Goal: Task Accomplishment & Management: Complete application form

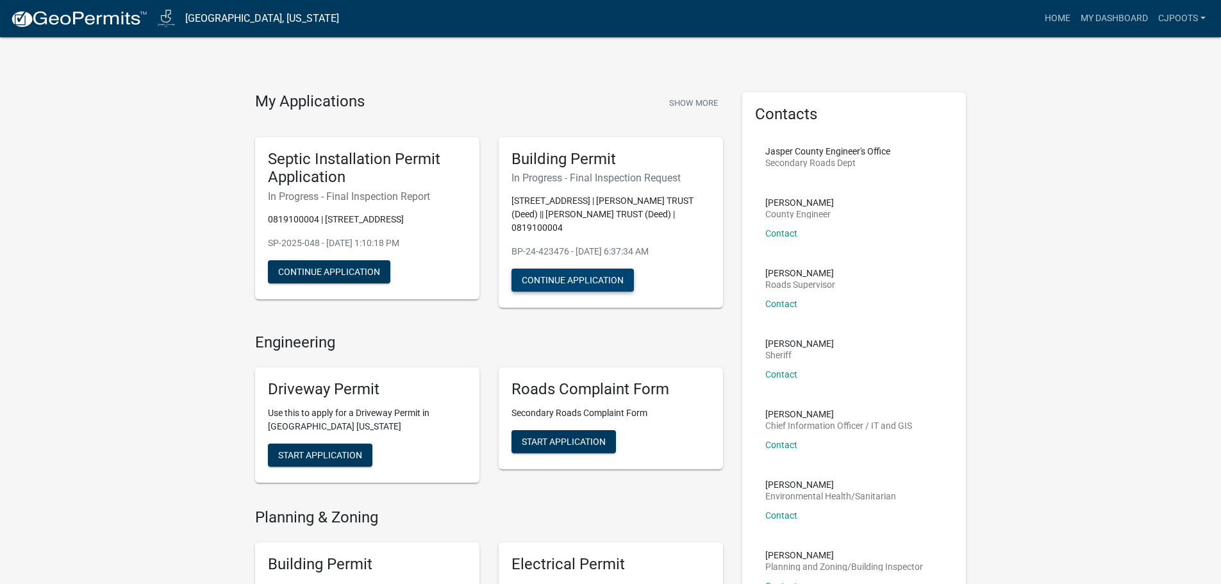
click at [600, 283] on button "Continue Application" at bounding box center [573, 280] width 122 height 23
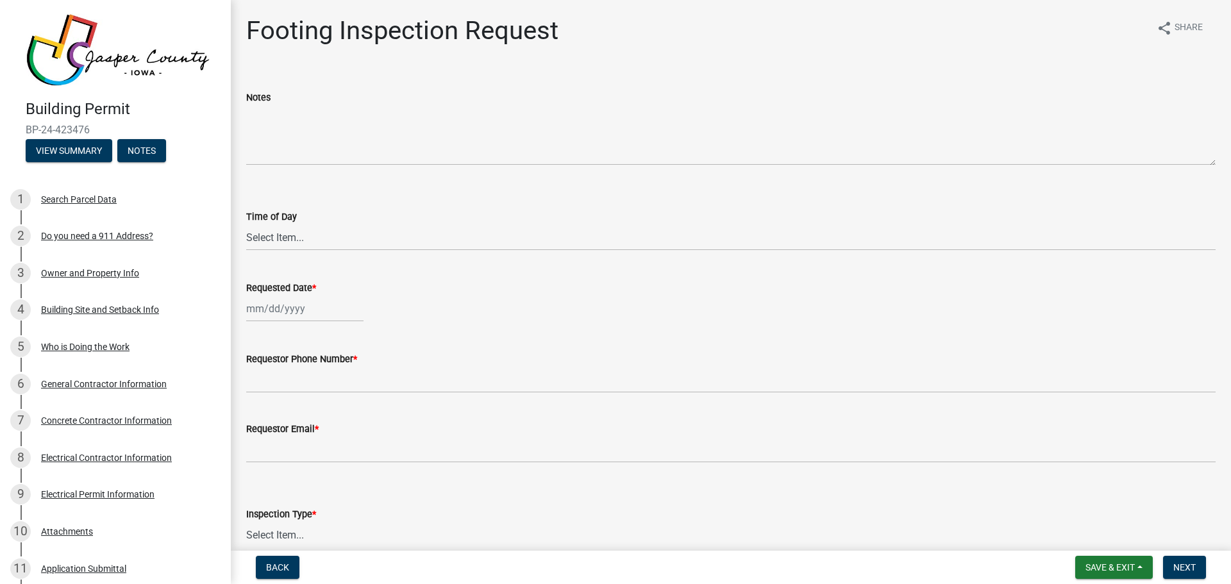
select select "9"
select select "2025"
click at [294, 301] on div "[PERSON_NAME] Feb Mar Apr [PERSON_NAME][DATE] Oct Nov [DATE] 1526 1527 1528 152…" at bounding box center [304, 309] width 117 height 26
click at [344, 440] on div "26" at bounding box center [341, 438] width 21 height 21
type input "[DATE]"
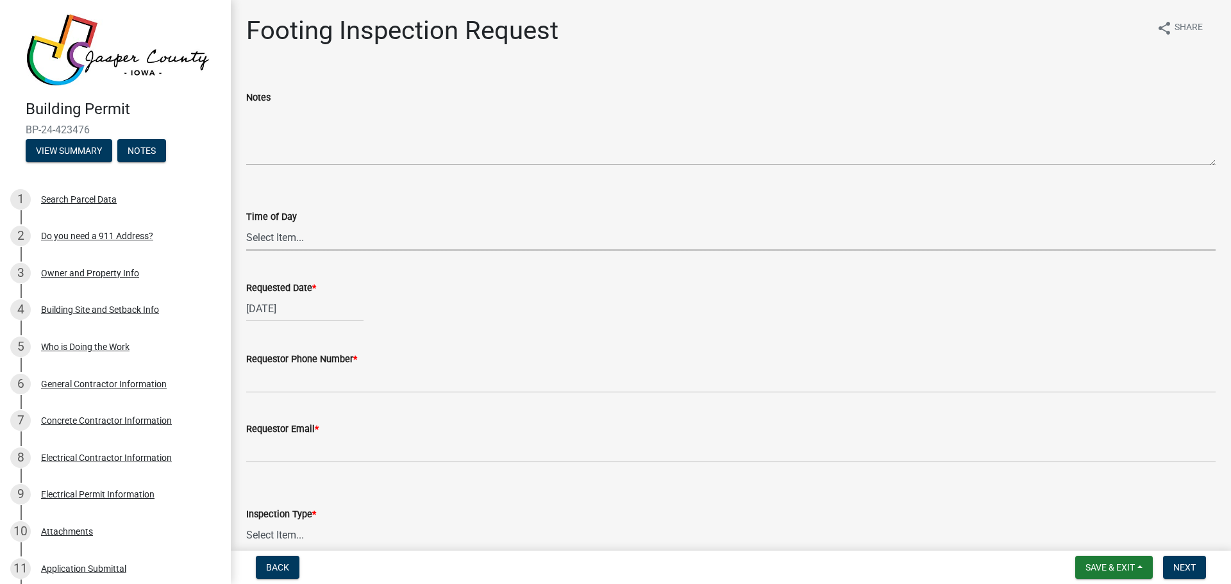
click at [295, 239] on select "Select Item... AM PM" at bounding box center [730, 237] width 969 height 26
click at [246, 224] on select "Select Item... AM PM" at bounding box center [730, 237] width 969 height 26
select select "b0b72618-be21-4aaa-b3af-9587838a0936"
click at [272, 242] on select "Select Item... AM PM" at bounding box center [730, 237] width 969 height 26
click at [246, 224] on select "Select Item... AM PM" at bounding box center [730, 237] width 969 height 26
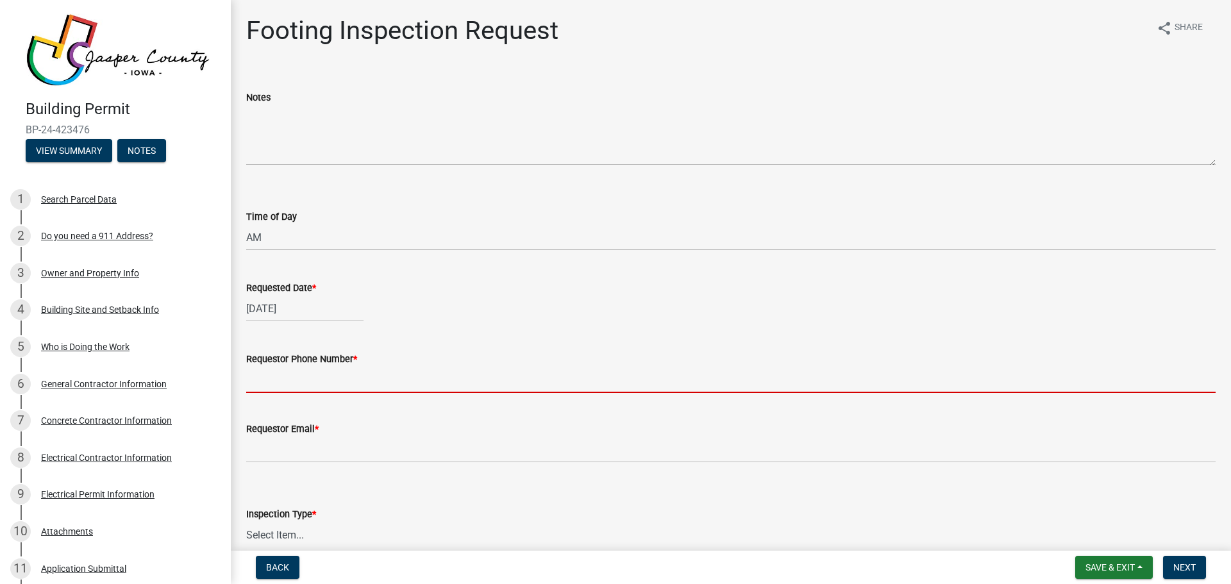
click at [337, 379] on input "Requestor Phone Number *" at bounding box center [730, 380] width 969 height 26
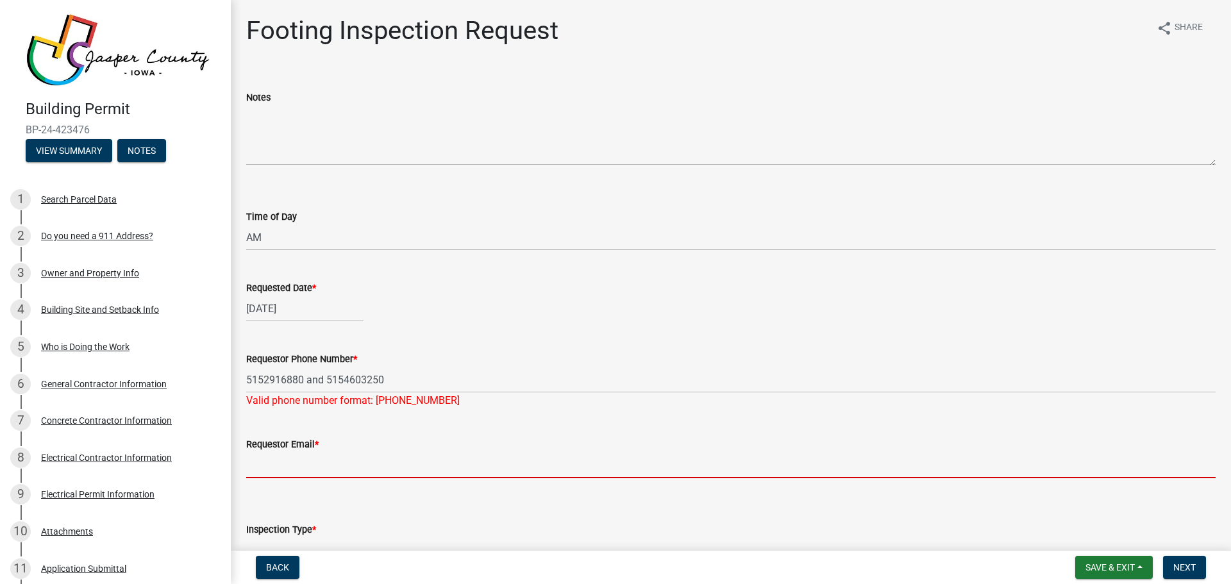
click at [283, 442] on form "Requestor Email *" at bounding box center [730, 458] width 969 height 42
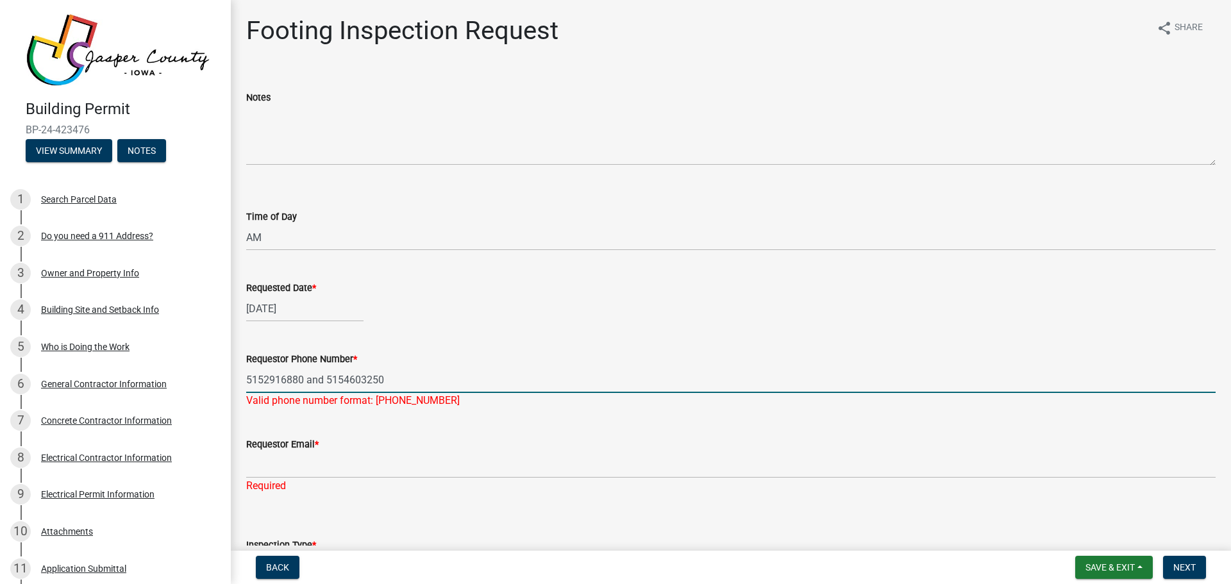
click at [265, 381] on input "5152916880 and 5154603250" at bounding box center [730, 380] width 969 height 26
click at [284, 379] on input "515-2916880 and 5154603250" at bounding box center [730, 380] width 969 height 26
click at [350, 379] on input "[PHONE_NUMBER] and 5154603250" at bounding box center [730, 380] width 969 height 26
click at [369, 383] on input "[PHONE_NUMBER] and [PHONE_NUMBER]" at bounding box center [730, 380] width 969 height 26
click at [328, 378] on input "[PHONE_NUMBER] and [PHONE_NUMBER]" at bounding box center [730, 380] width 969 height 26
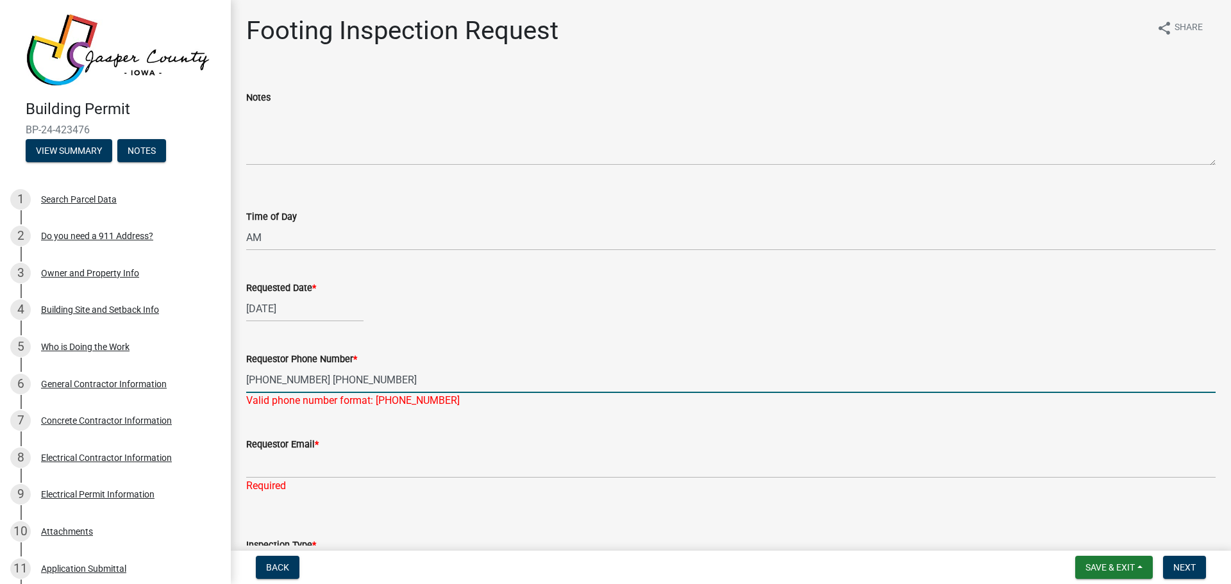
type input "[PHONE_NUMBER] [PHONE_NUMBER]"
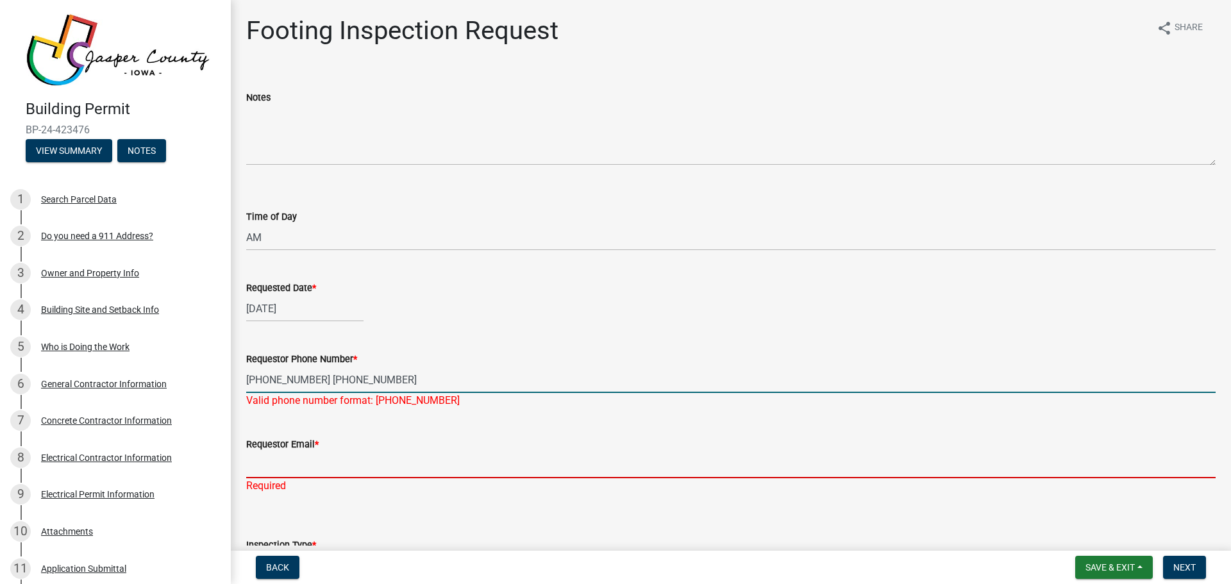
click at [315, 460] on input "Requestor Email *" at bounding box center [730, 465] width 969 height 26
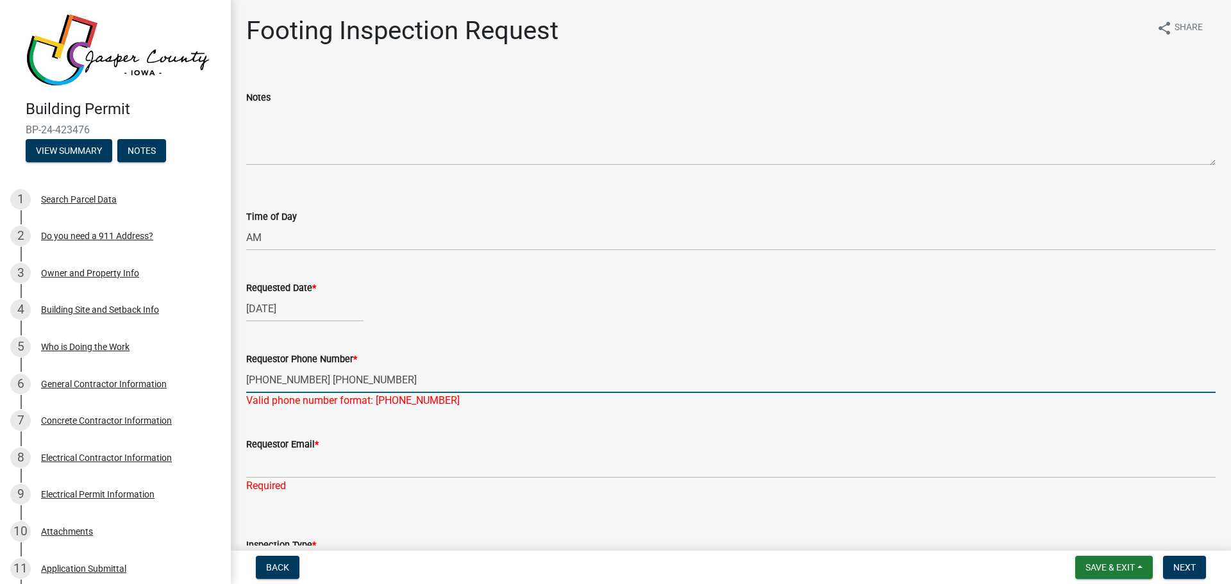
click at [390, 369] on input "[PHONE_NUMBER] [PHONE_NUMBER]" at bounding box center [730, 380] width 969 height 26
drag, startPoint x: 376, startPoint y: 381, endPoint x: 311, endPoint y: 383, distance: 65.4
click at [311, 383] on input "[PHONE_NUMBER] [PHONE_NUMBER]" at bounding box center [730, 380] width 969 height 26
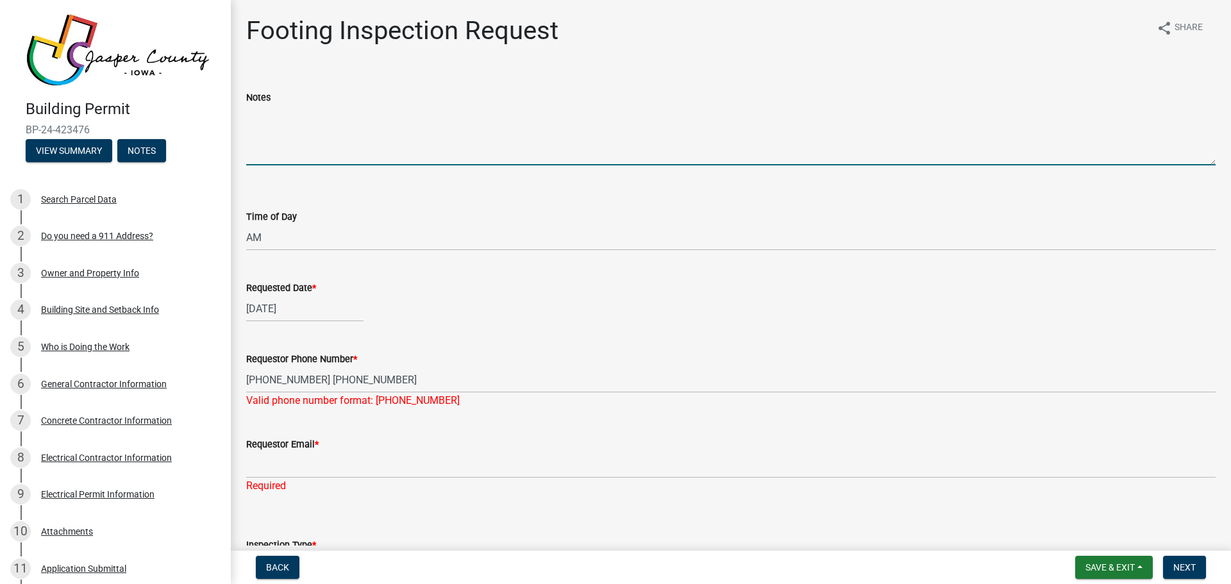
click at [257, 150] on textarea "Notes" at bounding box center [730, 135] width 969 height 60
click at [258, 158] on textarea "Notes" at bounding box center [730, 135] width 969 height 60
paste textarea "[PHONE_NUMBER]"
type textarea "[PHONE_NUMBER]"
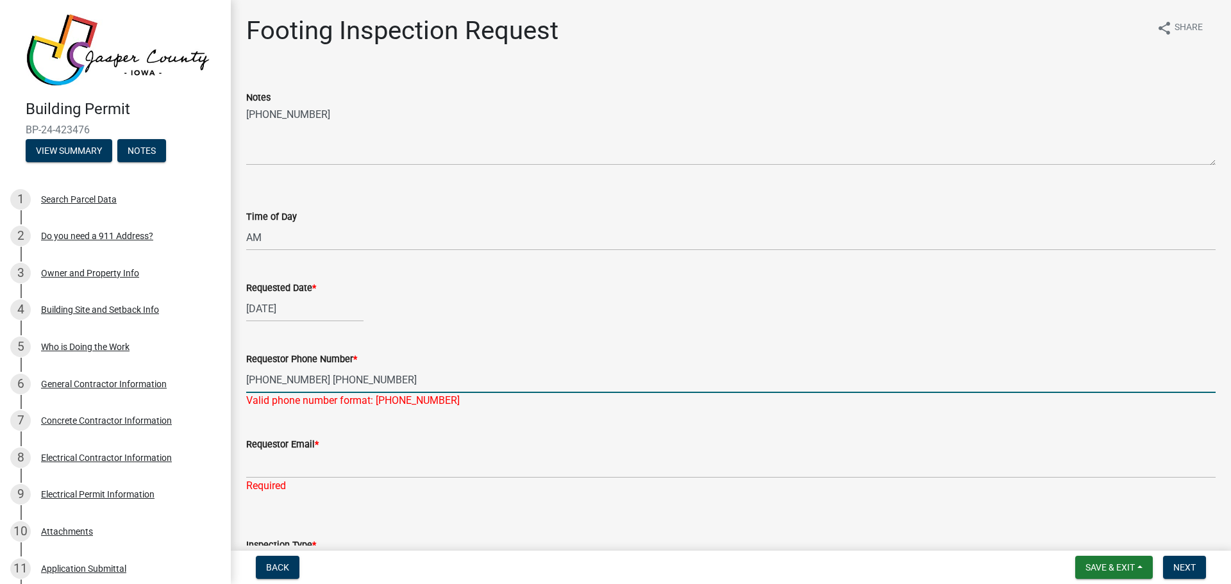
drag, startPoint x: 378, startPoint y: 378, endPoint x: 313, endPoint y: 378, distance: 65.4
click at [313, 378] on input "[PHONE_NUMBER] [PHONE_NUMBER]" at bounding box center [730, 380] width 969 height 26
type input "[PHONE_NUMBER]"
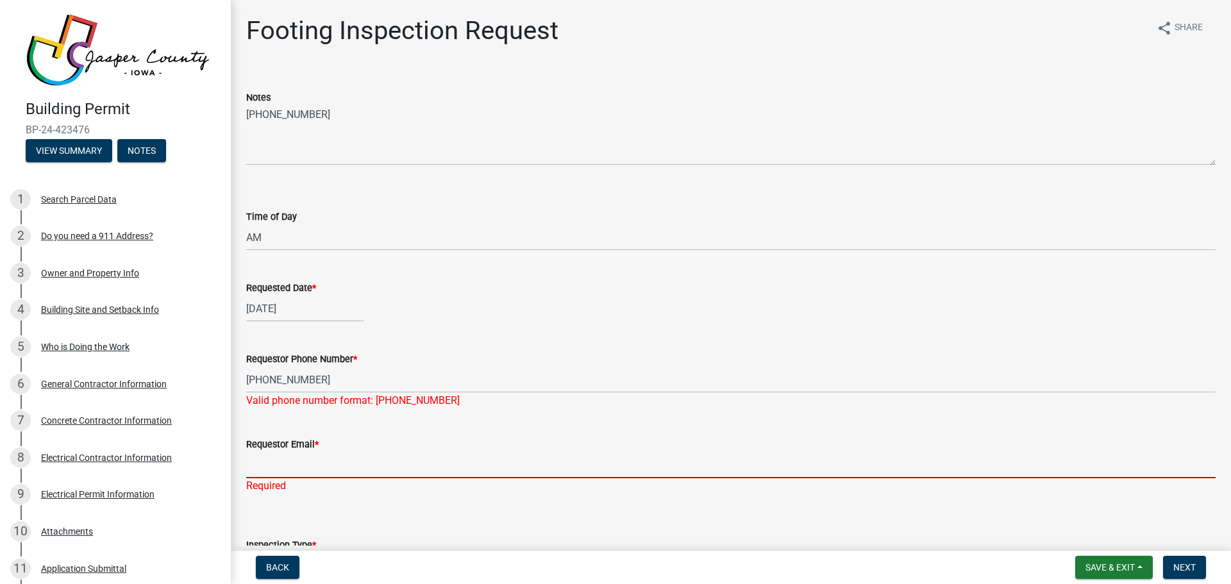
click at [299, 474] on div "Requestor Email * Required" at bounding box center [730, 456] width 969 height 75
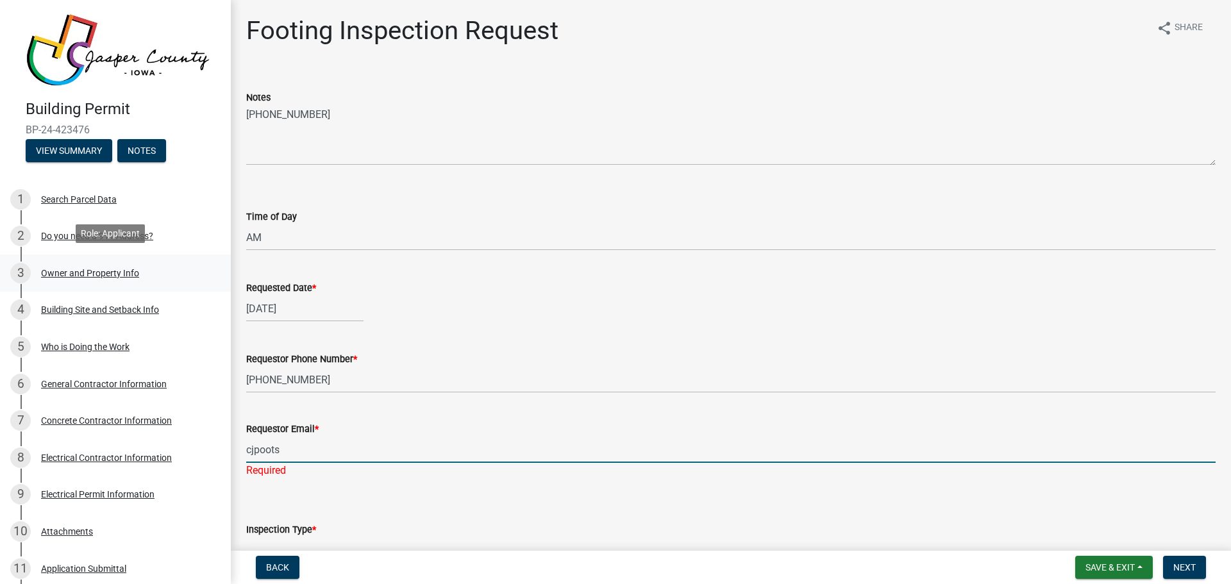
type input "cjpoots"
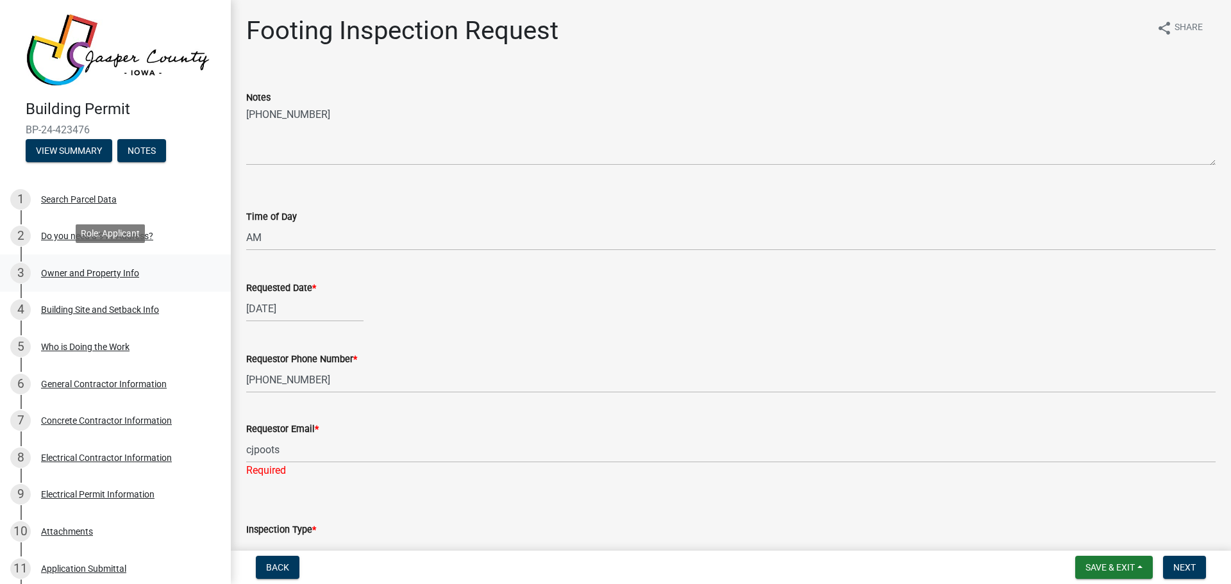
click at [103, 269] on div "Owner and Property Info" at bounding box center [90, 273] width 98 height 9
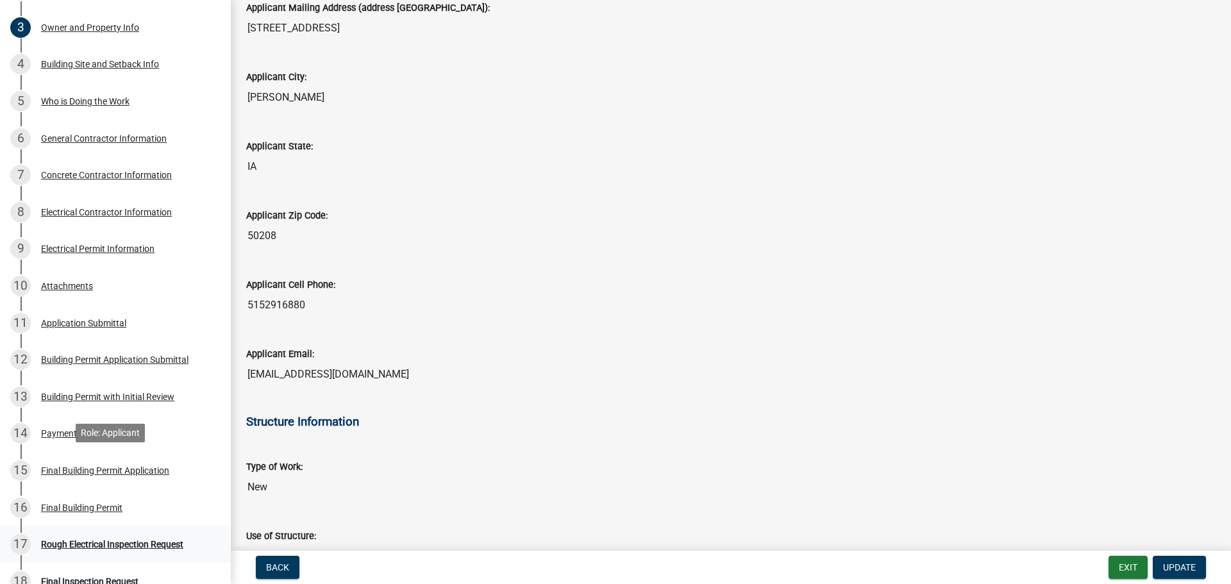
scroll to position [256, 0]
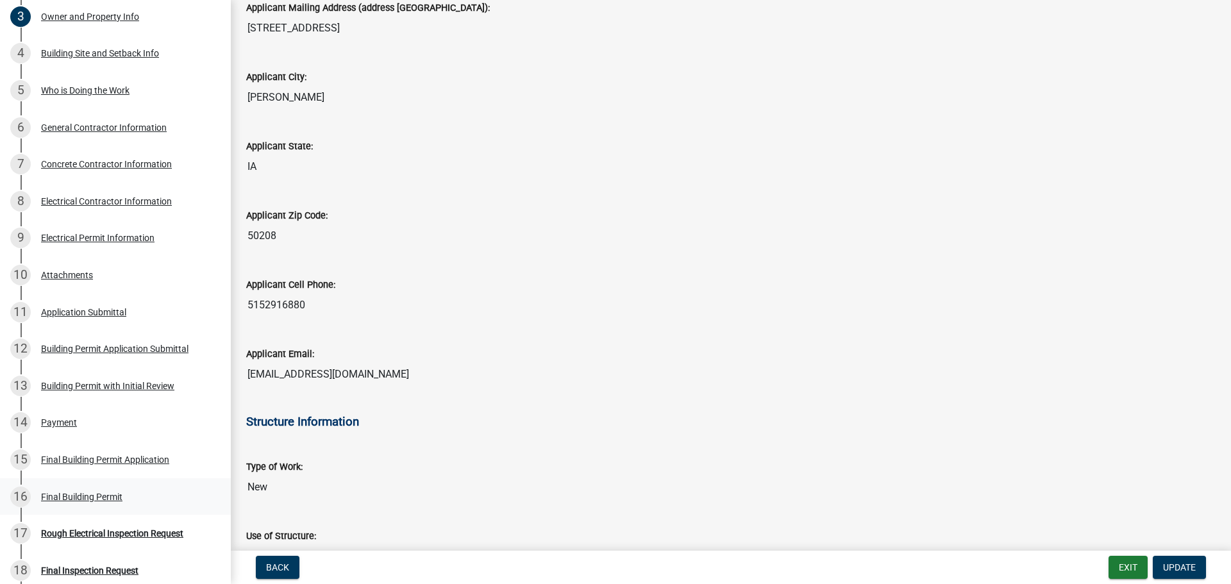
click at [153, 490] on div "16 Final Building Permit" at bounding box center [110, 497] width 200 height 21
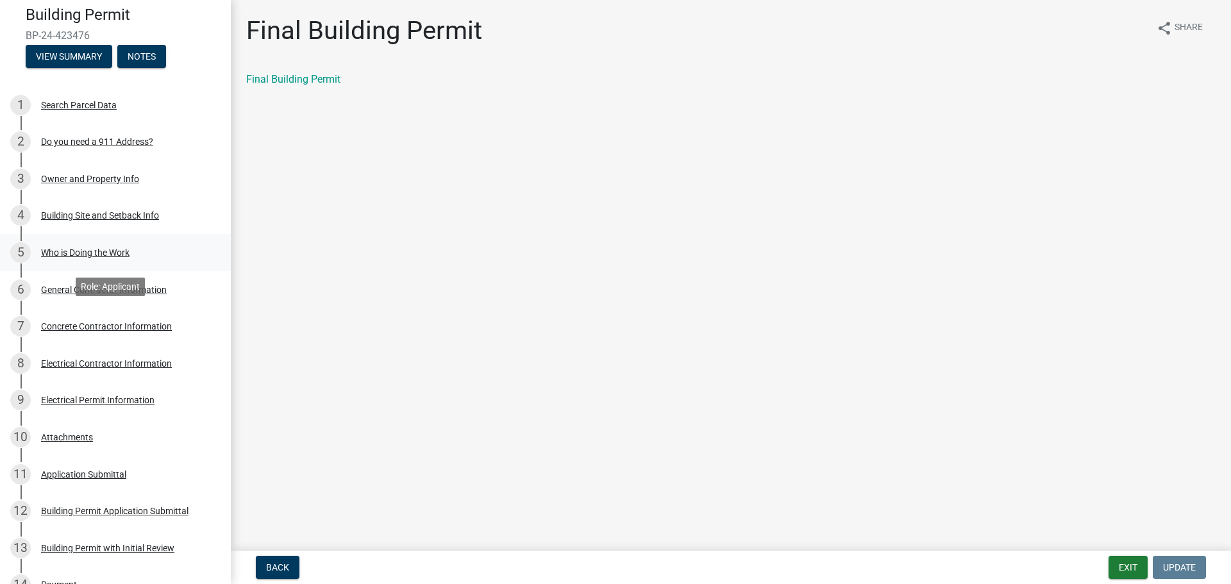
scroll to position [0, 0]
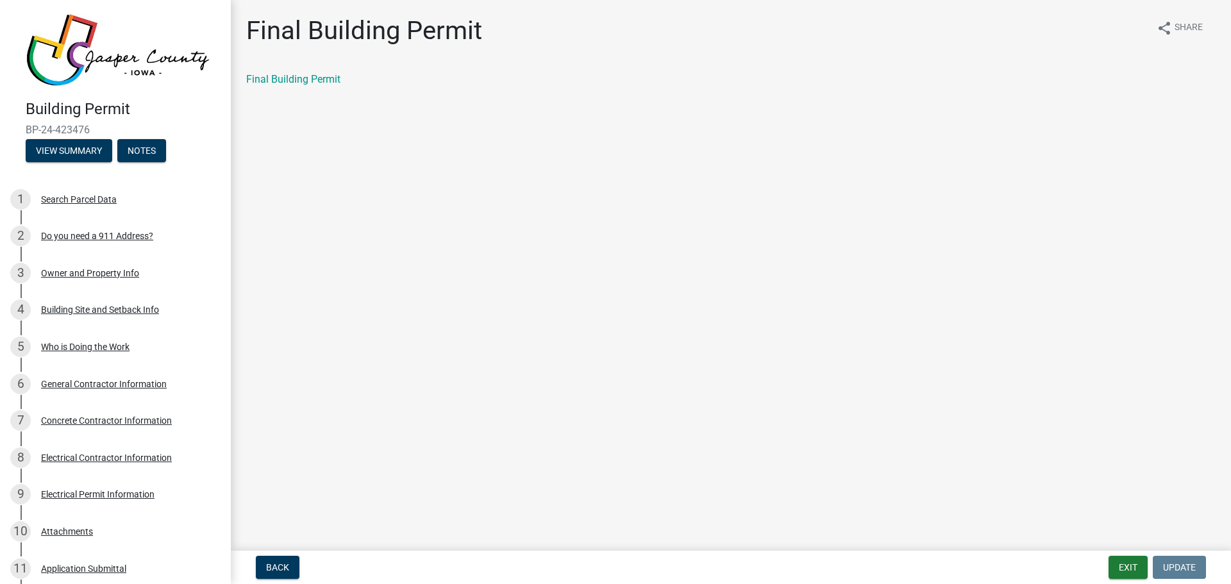
click at [1107, 569] on div "Back Exit Update" at bounding box center [730, 567] width 979 height 23
click at [1125, 567] on button "Exit" at bounding box center [1127, 567] width 39 height 23
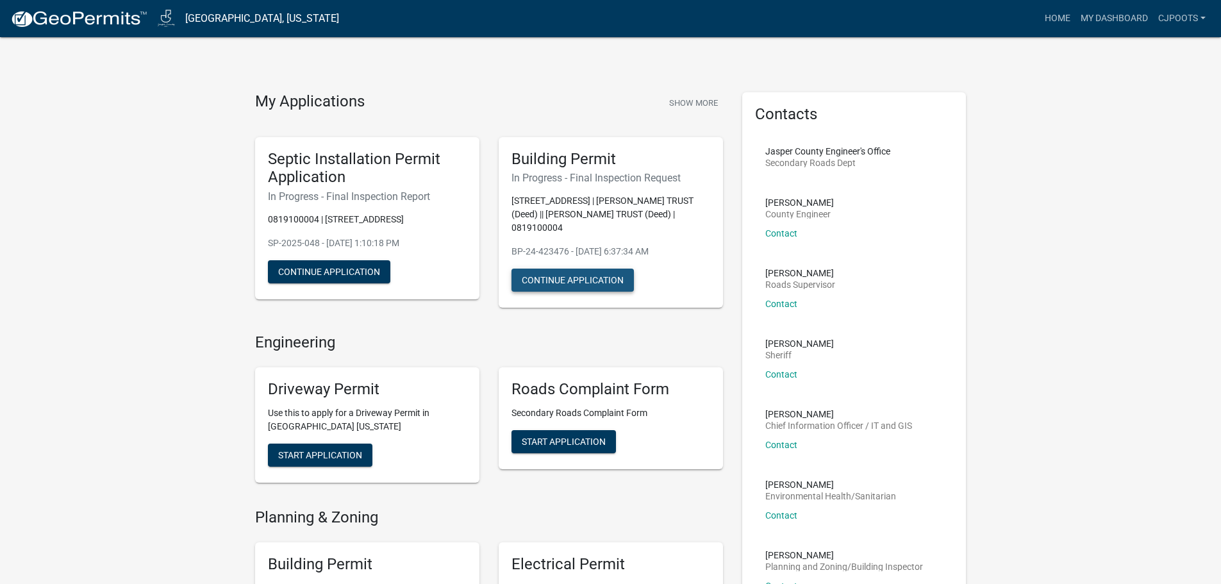
click at [602, 281] on button "Continue Application" at bounding box center [573, 280] width 122 height 23
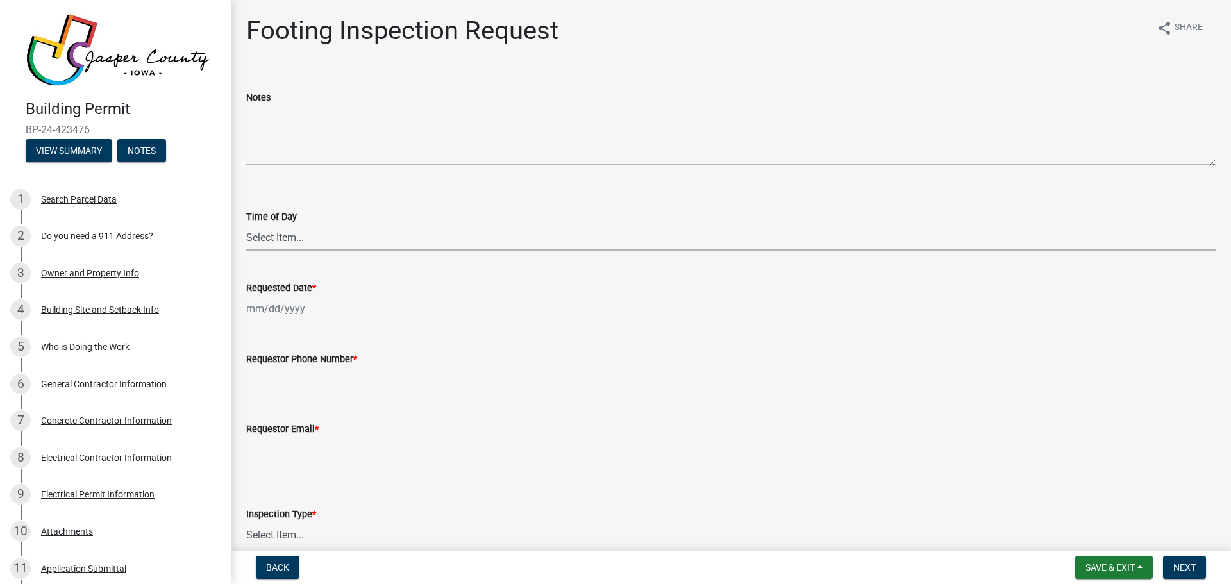
click at [290, 235] on select "Select Item... AM PM" at bounding box center [730, 237] width 969 height 26
click at [246, 224] on select "Select Item... AM PM" at bounding box center [730, 237] width 969 height 26
select select "b0b72618-be21-4aaa-b3af-9587838a0936"
select select "9"
select select "2025"
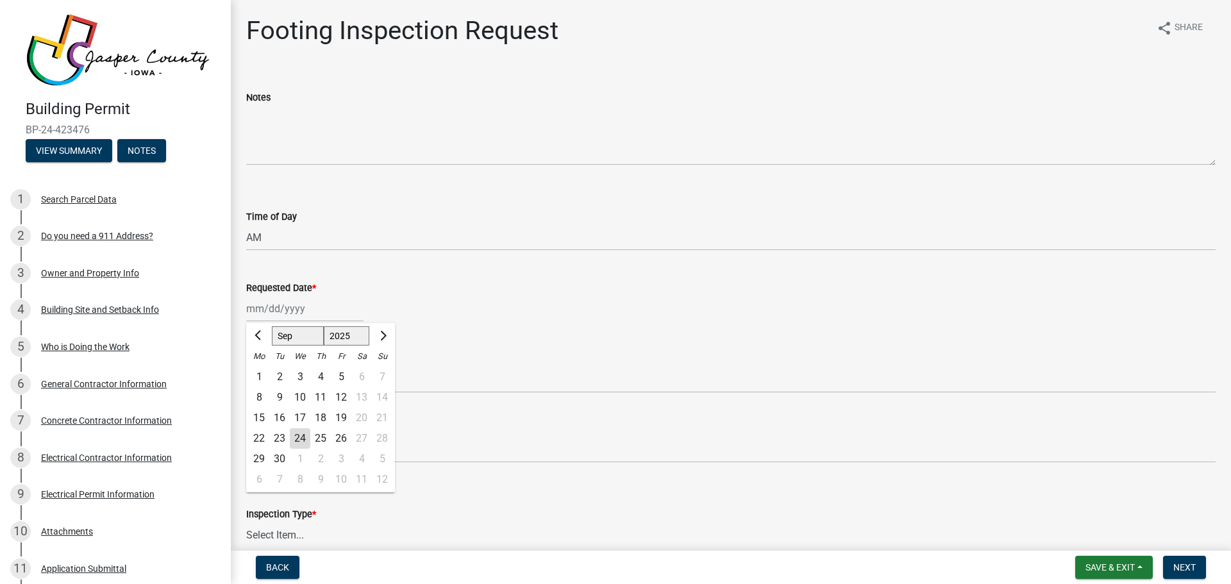
click at [290, 305] on div "[PERSON_NAME] Feb Mar Apr [PERSON_NAME][DATE] Oct Nov [DATE] 1526 1527 1528 152…" at bounding box center [304, 309] width 117 height 26
click at [341, 437] on div "26" at bounding box center [341, 438] width 21 height 21
type input "[DATE]"
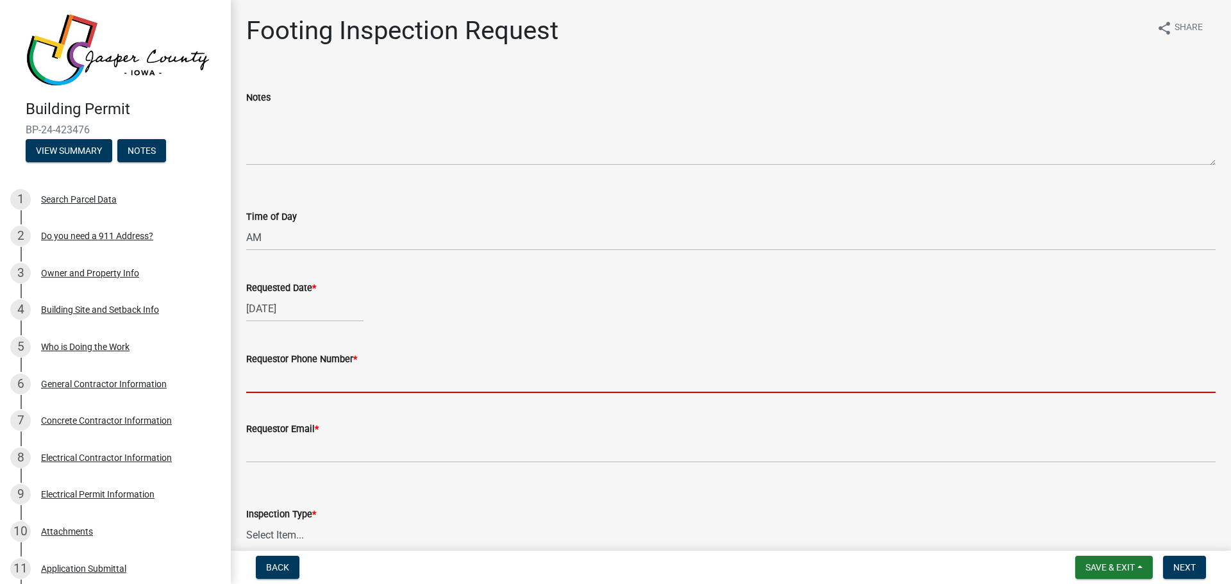
click at [303, 387] on input "Requestor Phone Number *" at bounding box center [730, 380] width 969 height 26
type input "[PHONE_NUMBER]"
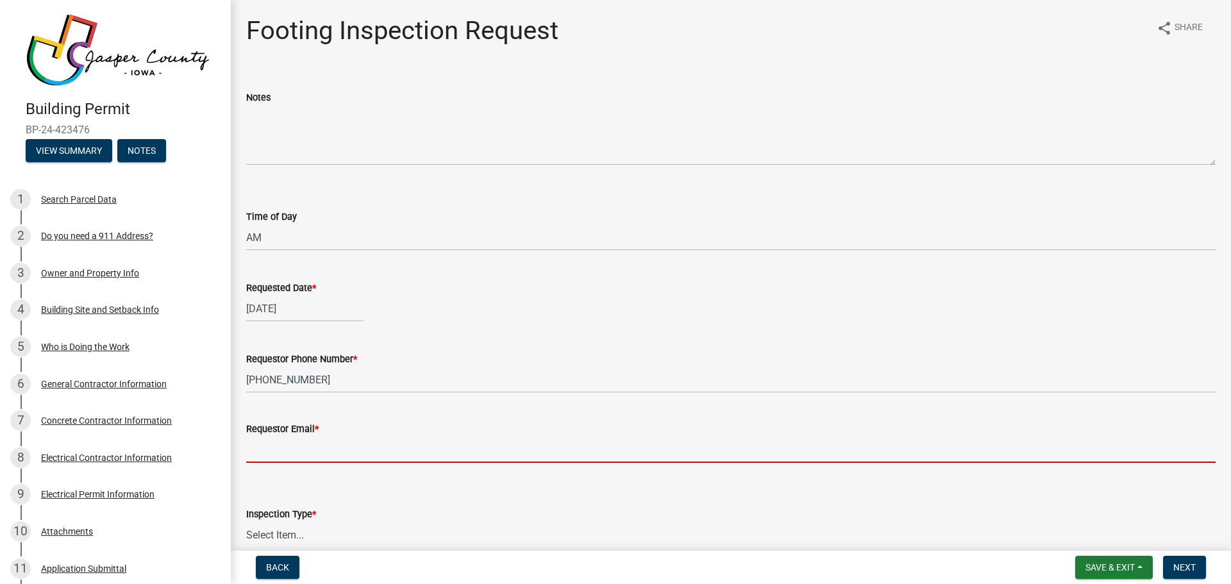
click at [326, 456] on input "Requestor Email *" at bounding box center [730, 450] width 969 height 26
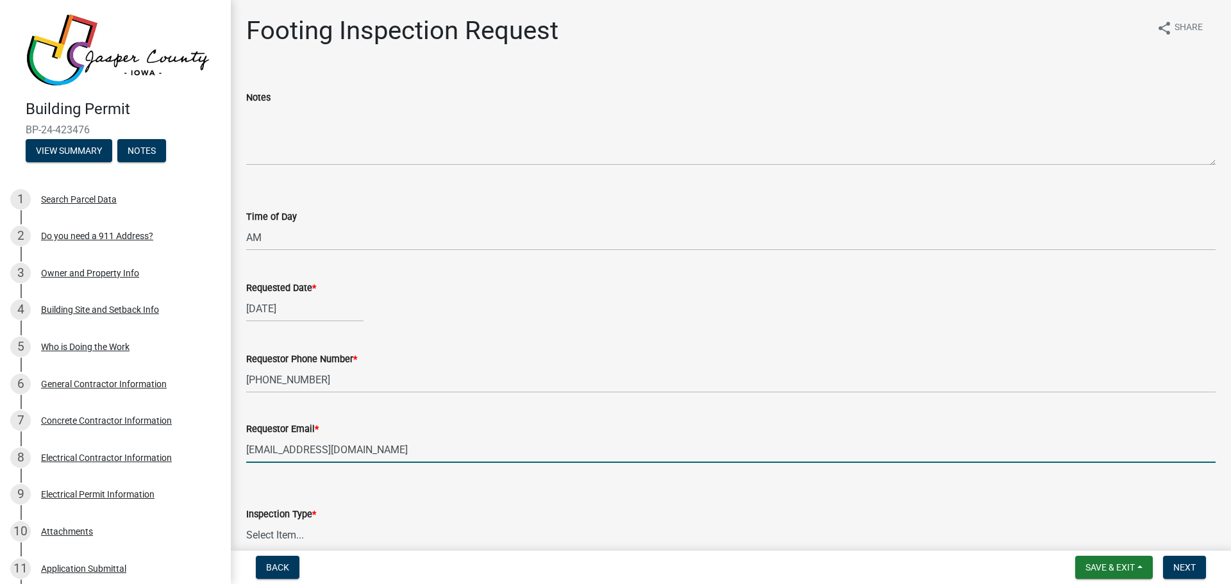
type input "[EMAIL_ADDRESS][DOMAIN_NAME]"
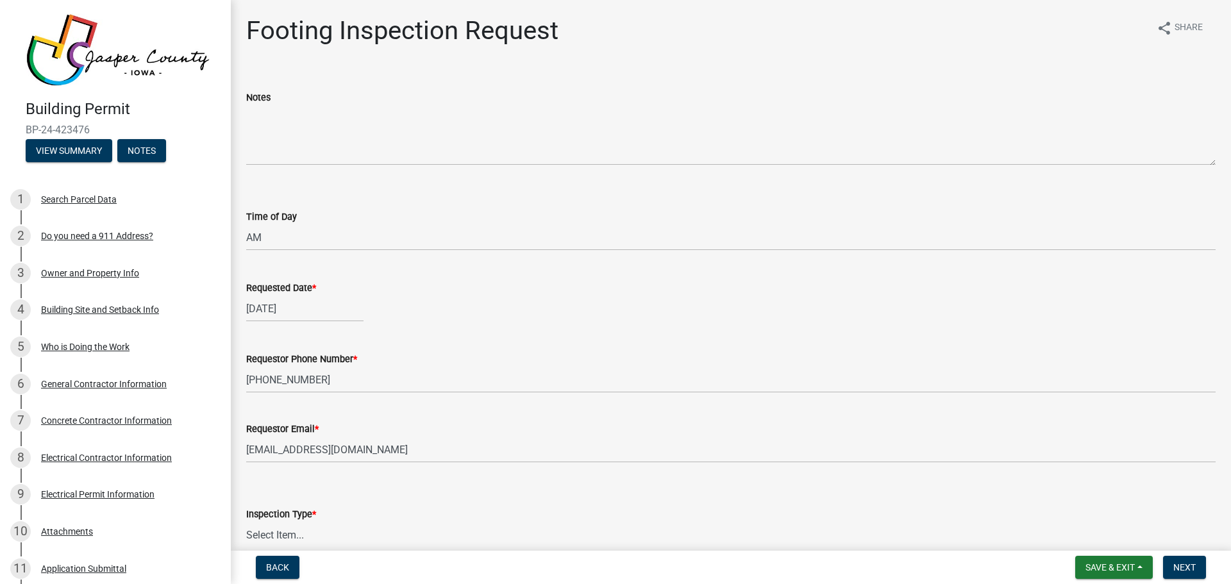
click at [381, 504] on form "Inspection Type * Select Item... Footing Inspection" at bounding box center [730, 519] width 969 height 57
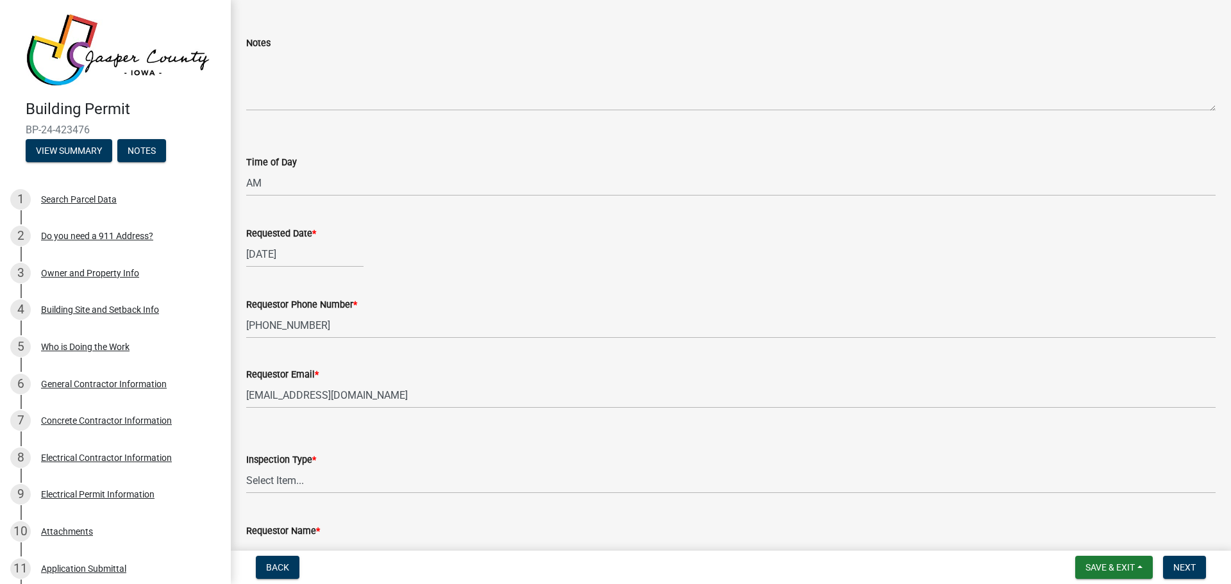
scroll to position [134, 0]
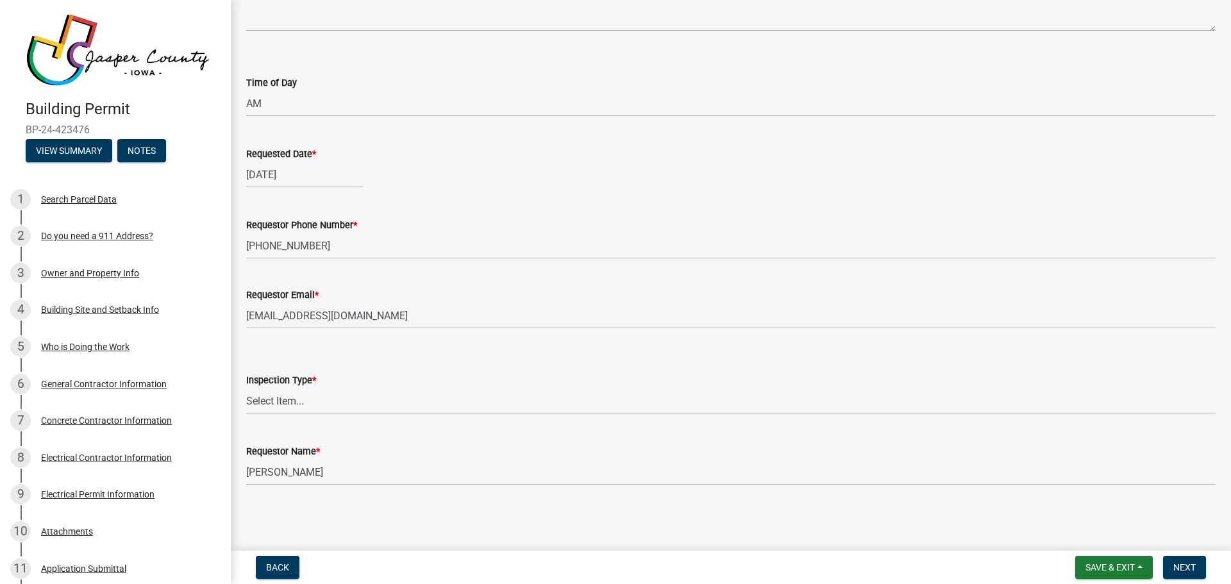
click at [339, 386] on div "Inspection Type *" at bounding box center [730, 379] width 969 height 15
click at [334, 399] on select "Select Item... Footing Inspection" at bounding box center [730, 401] width 969 height 26
click at [246, 388] on select "Select Item... Footing Inspection" at bounding box center [730, 401] width 969 height 26
select select "63dbc561-3f8f-40a3-ad22-8afdef84acb8"
drag, startPoint x: 315, startPoint y: 490, endPoint x: 318, endPoint y: 479, distance: 11.8
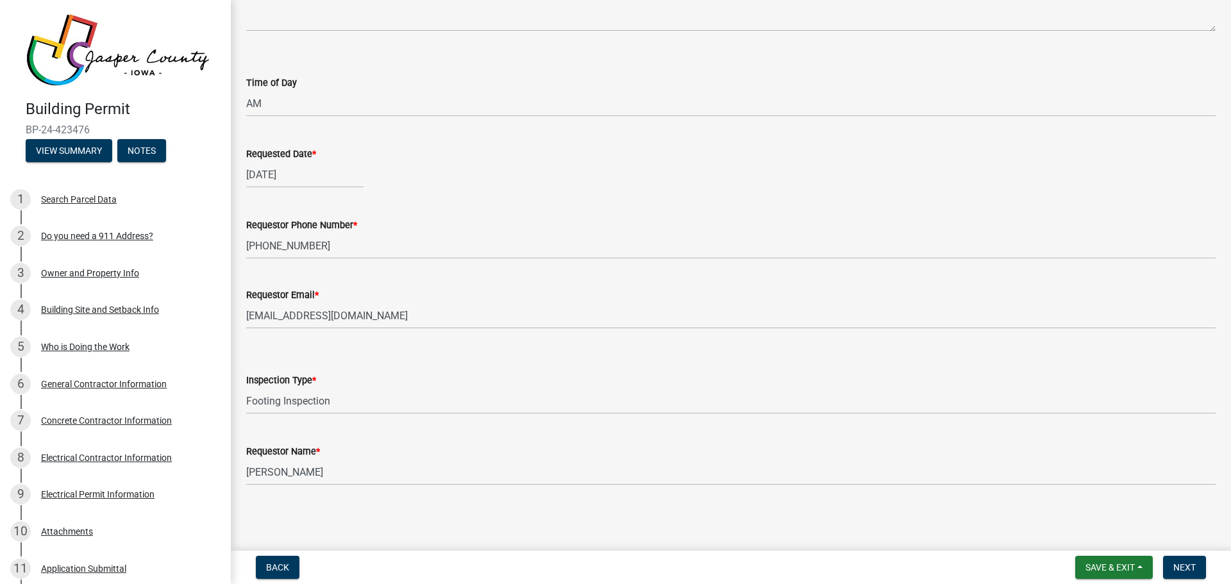
click at [315, 490] on wm-data-entity-input "Requestor Name * [PERSON_NAME]" at bounding box center [730, 461] width 969 height 70
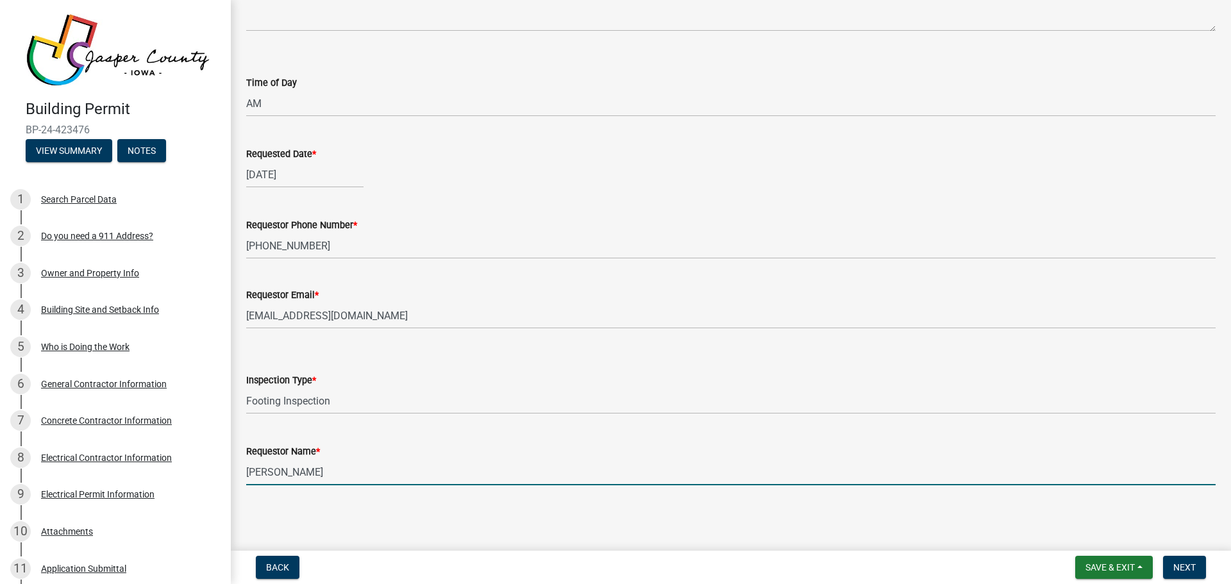
click at [319, 477] on input "[PERSON_NAME]" at bounding box center [730, 472] width 969 height 26
click at [359, 521] on main "Footing Inspection Request share Share Notes Time of Day Select Item... AM PM R…" at bounding box center [731, 273] width 1000 height 546
click at [313, 474] on input "[PERSON_NAME]" at bounding box center [730, 472] width 969 height 26
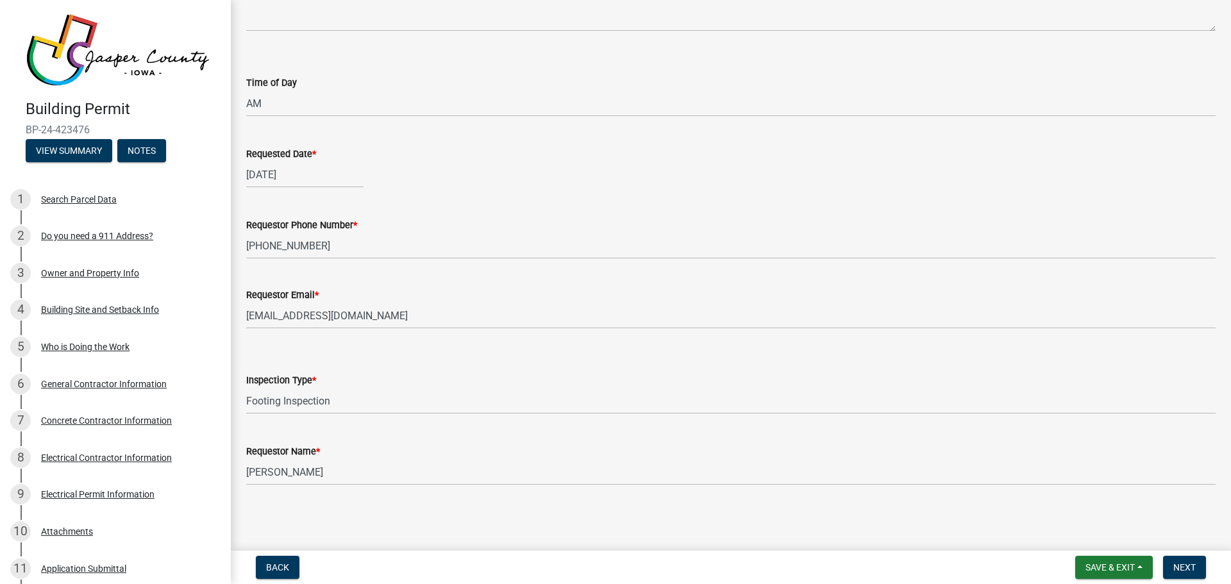
click at [336, 508] on main "Footing Inspection Request share Share Notes Time of Day Select Item... AM PM R…" at bounding box center [731, 273] width 1000 height 546
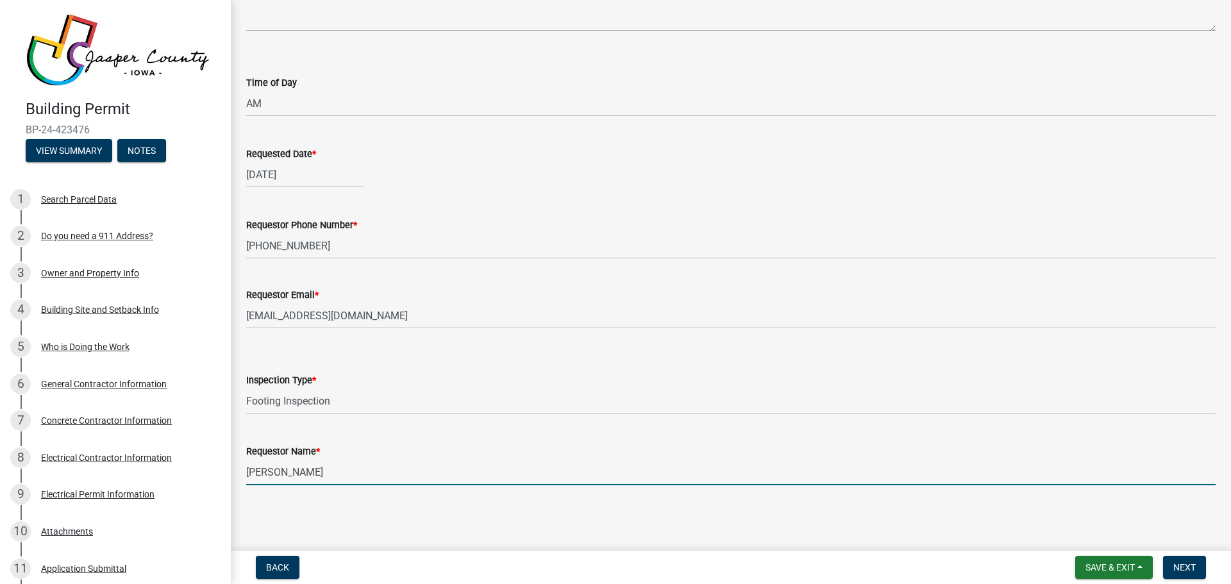
drag, startPoint x: 322, startPoint y: 478, endPoint x: 238, endPoint y: 479, distance: 84.0
click at [238, 479] on div "Requestor Name * [PERSON_NAME]" at bounding box center [731, 456] width 988 height 60
type input "[PERSON_NAME]"
click at [371, 432] on div "Requestor Name * [PERSON_NAME]" at bounding box center [730, 456] width 969 height 60
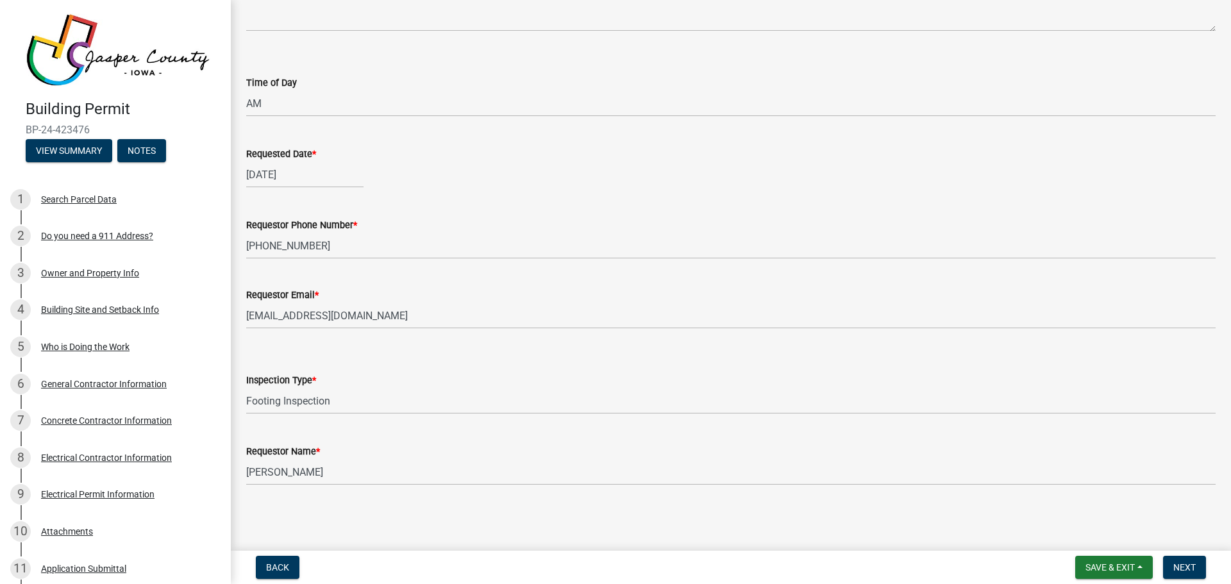
scroll to position [0, 0]
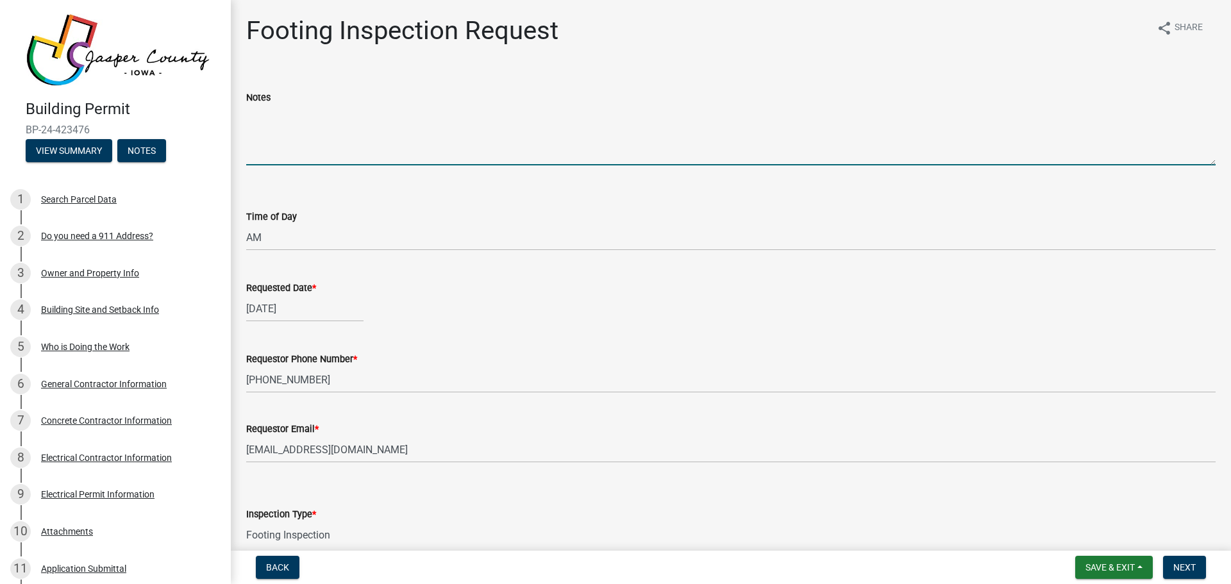
click at [297, 149] on textarea "Notes" at bounding box center [730, 135] width 969 height 60
paste textarea "[PHONE_NUMBER]"
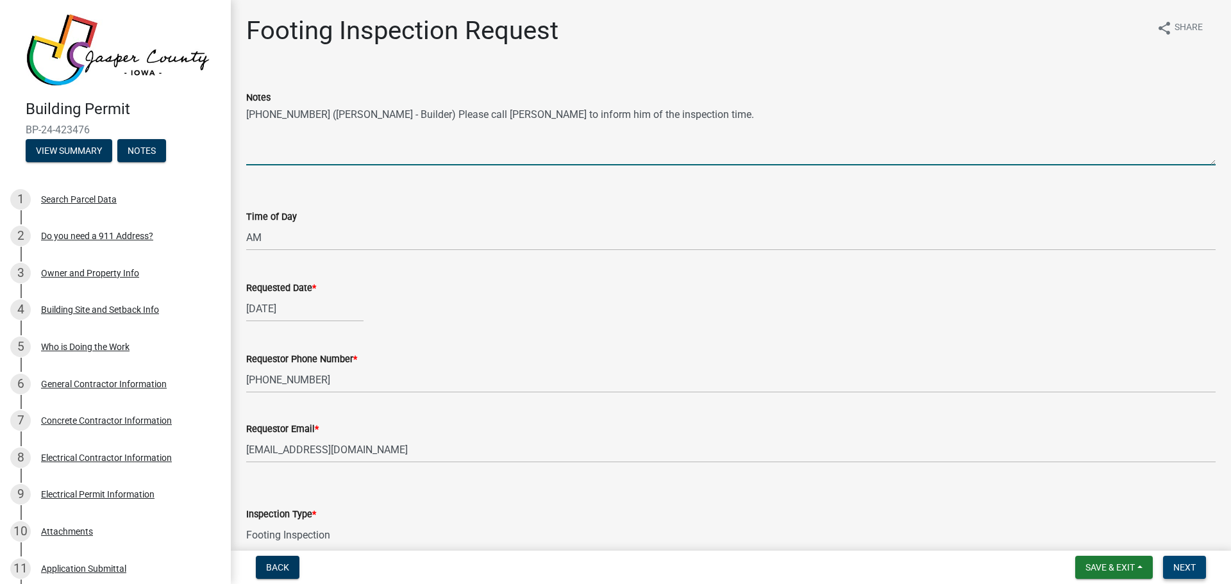
type textarea "[PHONE_NUMBER] ([PERSON_NAME] - Builder) Please call [PERSON_NAME] to inform hi…"
click at [1173, 565] on span "Next" at bounding box center [1184, 567] width 22 height 10
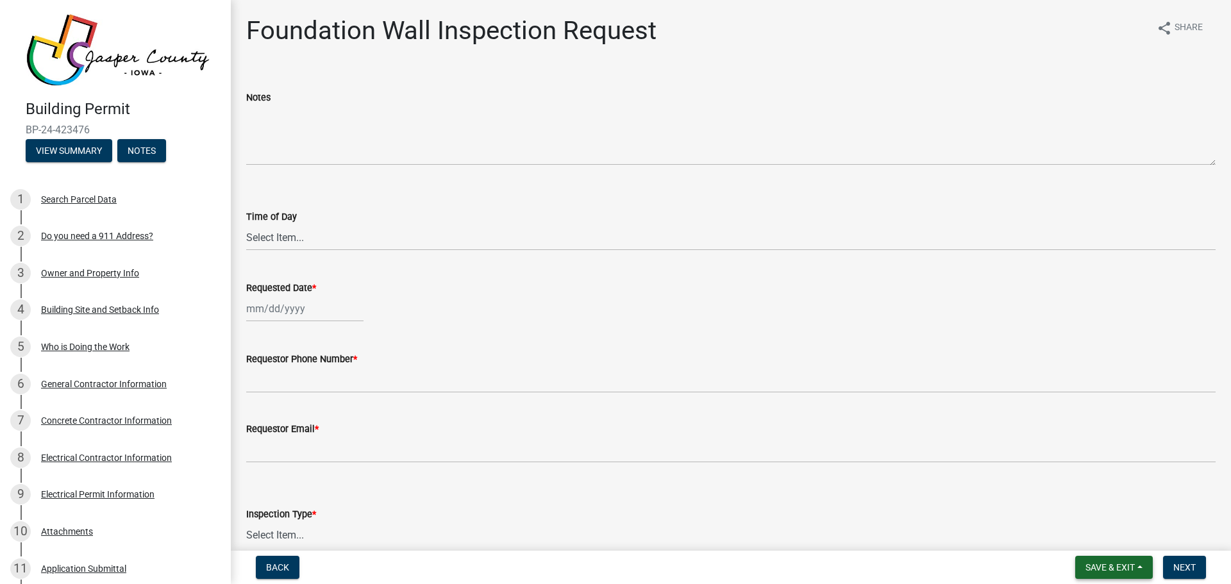
click at [1104, 569] on span "Save & Exit" at bounding box center [1109, 567] width 49 height 10
click at [1109, 537] on button "Save & Exit" at bounding box center [1101, 534] width 103 height 31
